Goal: Task Accomplishment & Management: Complete application form

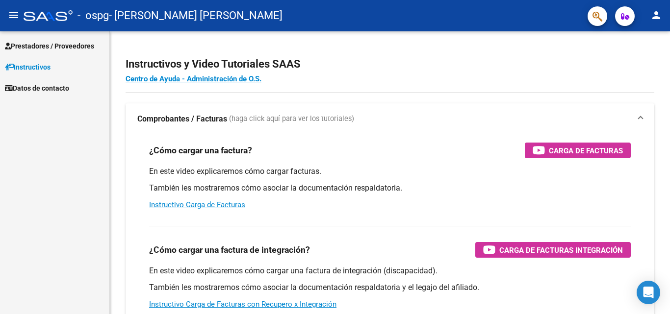
click at [50, 51] on span "Prestadores / Proveedores" at bounding box center [49, 46] width 89 height 11
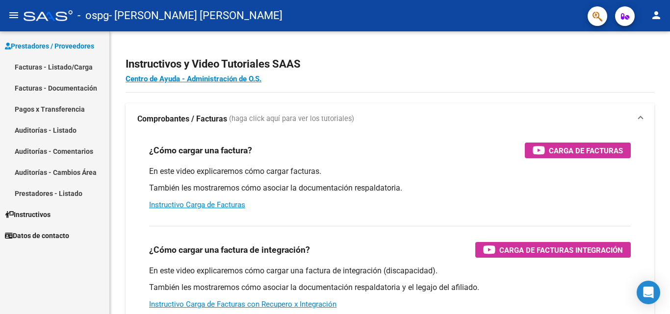
click at [42, 70] on link "Facturas - Listado/Carga" at bounding box center [54, 66] width 109 height 21
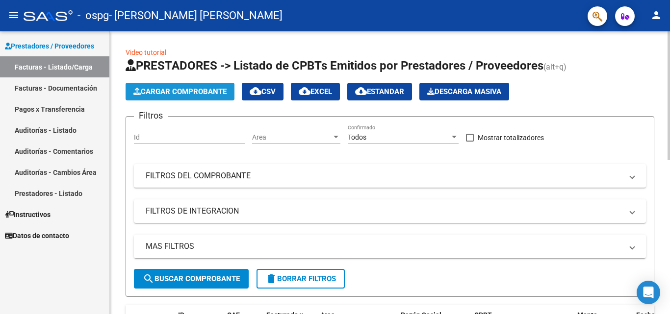
click at [205, 94] on span "Cargar Comprobante" at bounding box center [179, 91] width 93 height 9
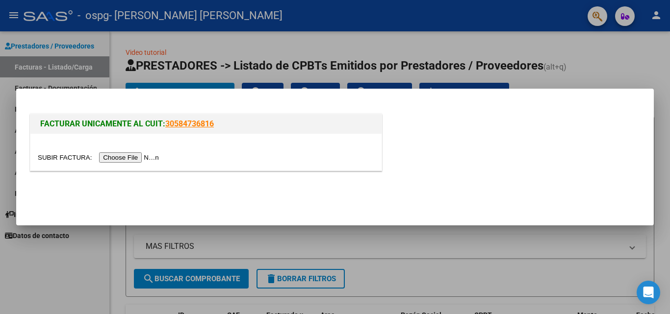
click at [128, 154] on input "file" at bounding box center [100, 158] width 124 height 10
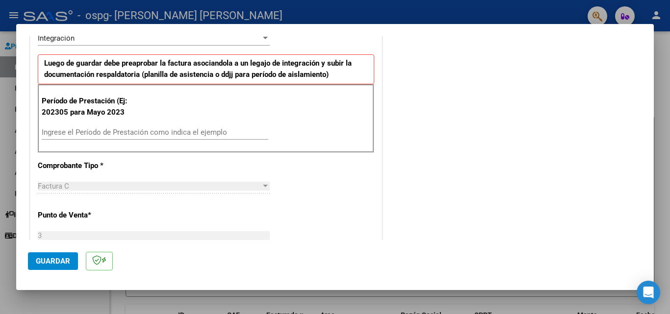
scroll to position [245, 0]
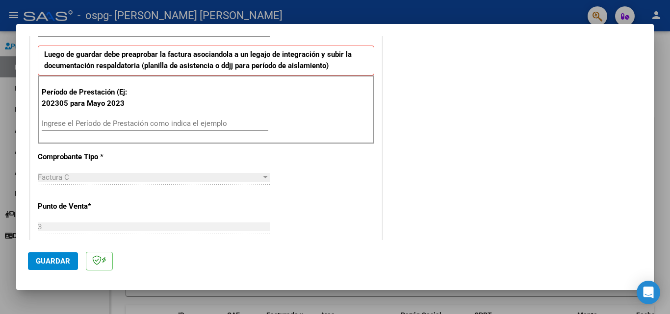
click at [67, 125] on input "Ingrese el Período de Prestación como indica el ejemplo" at bounding box center [155, 123] width 227 height 9
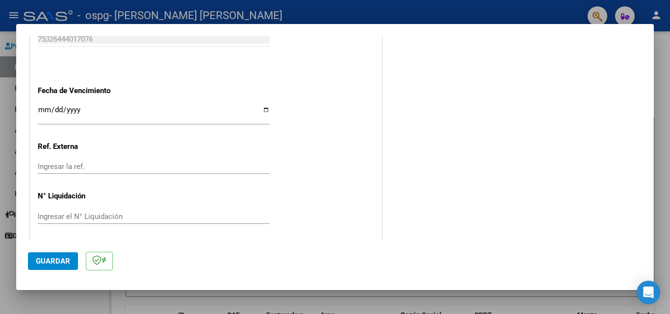
scroll to position [640, 0]
type input "202507"
click at [261, 104] on input "Ingresar la fecha" at bounding box center [154, 112] width 232 height 16
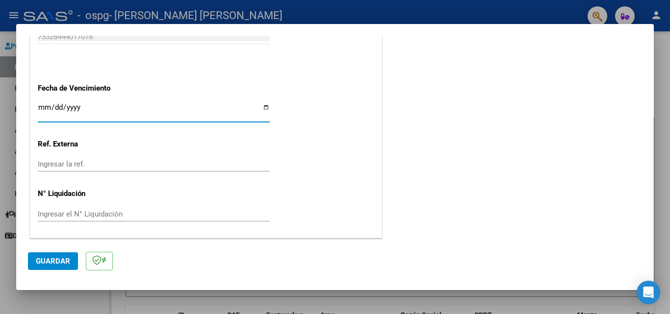
click at [262, 107] on input "Ingresar la fecha" at bounding box center [154, 112] width 232 height 16
type input "[DATE]"
click at [46, 259] on span "Guardar" at bounding box center [53, 261] width 34 height 9
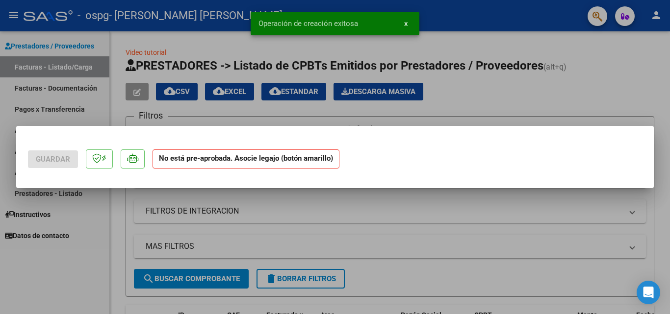
scroll to position [0, 0]
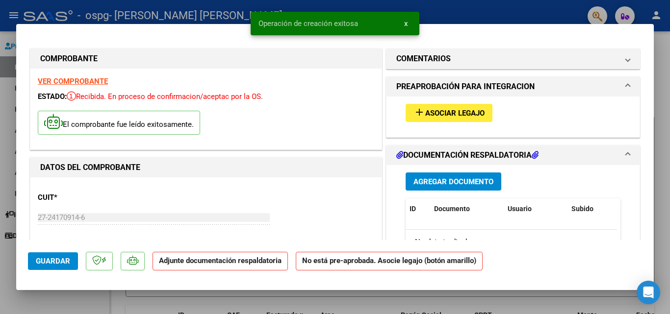
click at [414, 109] on mat-icon "add" at bounding box center [420, 112] width 12 height 12
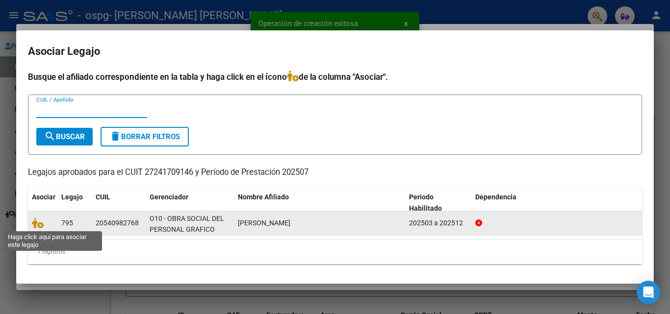
click at [44, 227] on span at bounding box center [39, 224] width 15 height 8
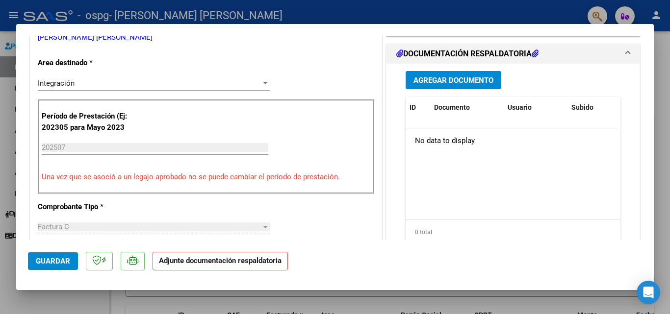
scroll to position [245, 0]
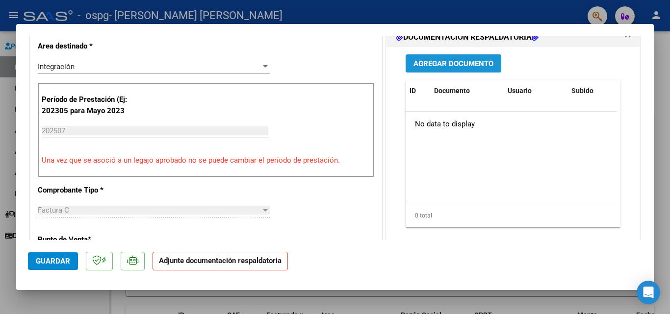
click at [457, 68] on span "Agregar Documento" at bounding box center [454, 63] width 80 height 9
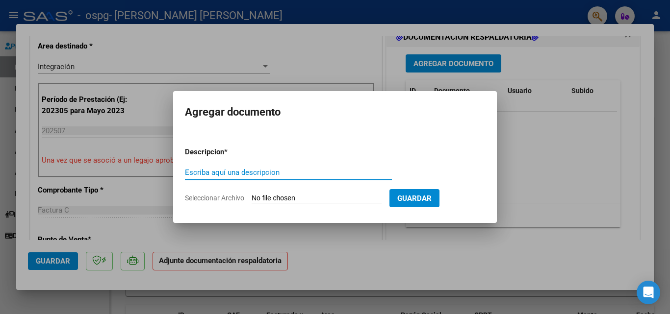
click at [264, 176] on input "Escriba aquí una descripcion" at bounding box center [288, 172] width 207 height 9
type input "planillas de asistencia"
click at [337, 191] on form "Descripcion * planillas de asistencia Escriba aquí una descripcion Seleccionar …" at bounding box center [335, 175] width 300 height 72
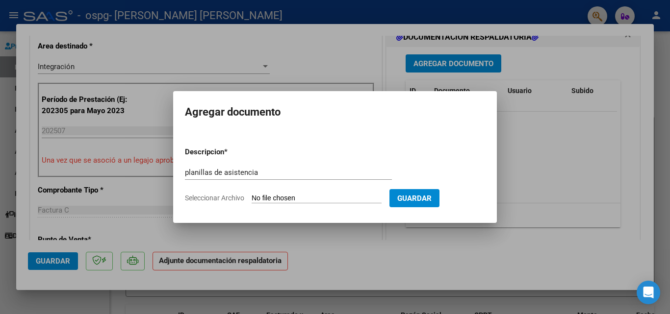
click at [337, 197] on input "Seleccionar Archivo" at bounding box center [317, 198] width 130 height 9
type input "C:\fakepath\[PERSON_NAME] psp julio.pdf"
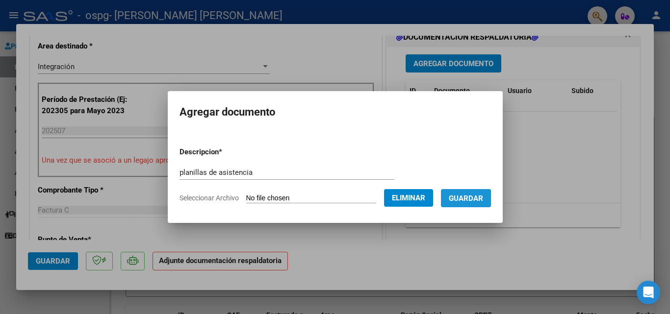
click at [465, 205] on button "Guardar" at bounding box center [466, 198] width 50 height 18
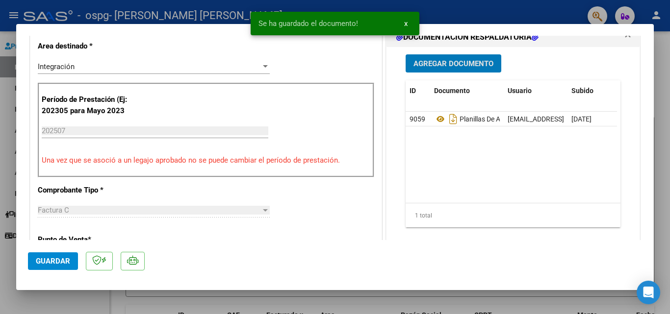
click at [50, 262] on span "Guardar" at bounding box center [53, 261] width 34 height 9
click at [657, 84] on div at bounding box center [335, 157] width 670 height 314
type input "$ 0,00"
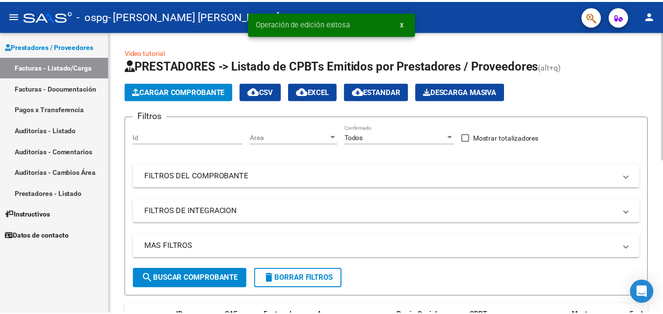
scroll to position [196, 0]
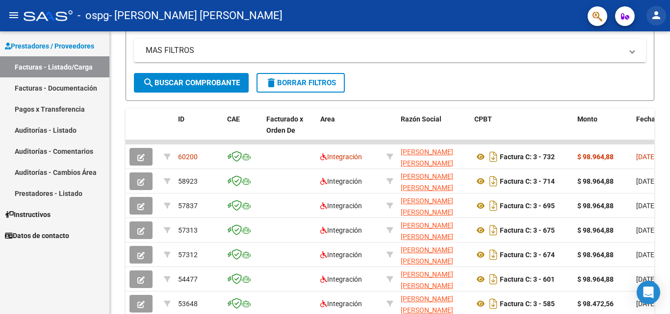
click at [657, 12] on mat-icon "person" at bounding box center [656, 15] width 12 height 12
click at [630, 68] on button "exit_to_app Salir" at bounding box center [636, 65] width 60 height 24
